Goal: Find contact information: Find contact information

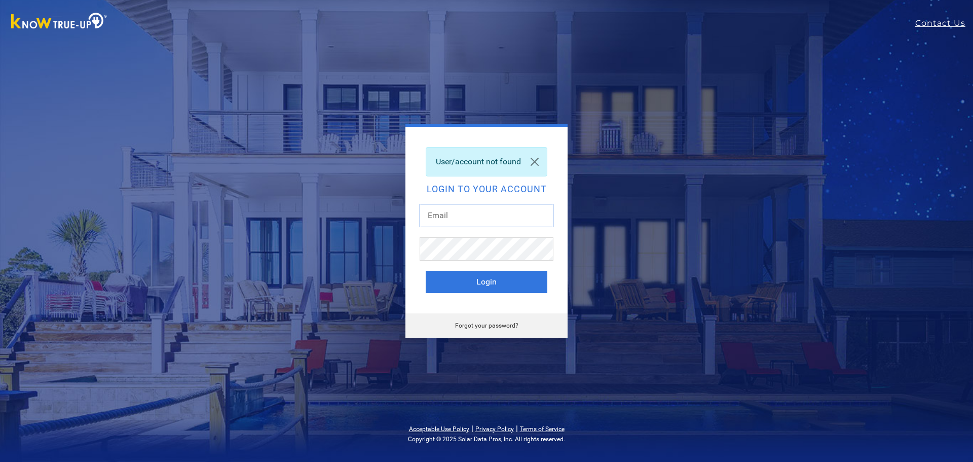
click at [434, 208] on input "text" at bounding box center [487, 215] width 134 height 23
click at [538, 163] on link at bounding box center [535, 162] width 24 height 28
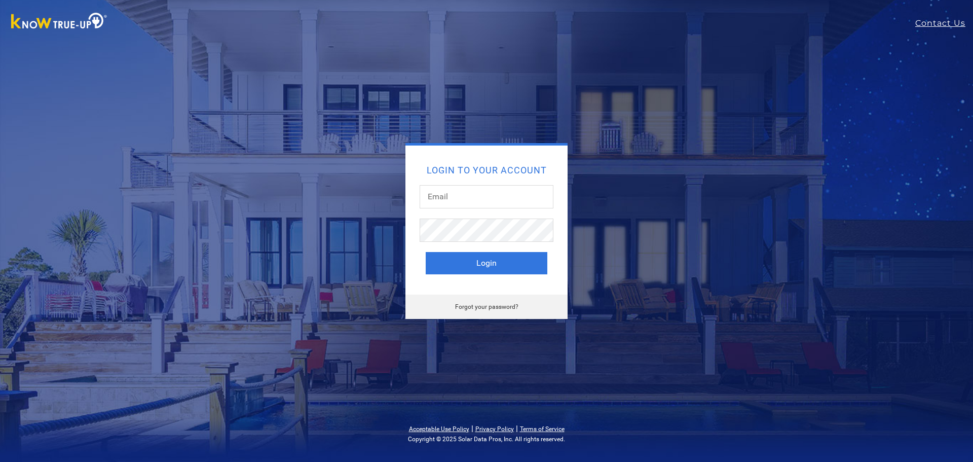
click at [70, 23] on img at bounding box center [59, 22] width 106 height 23
click at [932, 24] on link "Contact Us" at bounding box center [945, 23] width 58 height 12
